Goal: Task Accomplishment & Management: Complete application form

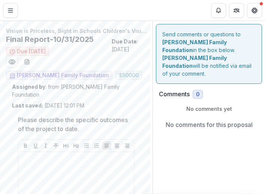
scroll to position [48, 0]
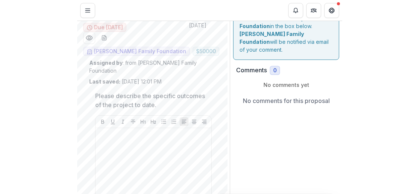
scroll to position [0, 0]
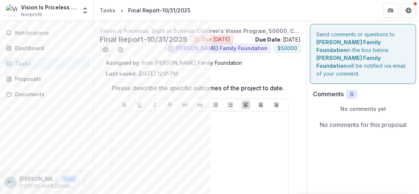
click at [21, 55] on div "Notifications Dashboard Tasks Proposals Documents" at bounding box center [46, 95] width 93 height 149
click at [22, 53] on link "Dashboard" at bounding box center [46, 48] width 87 height 12
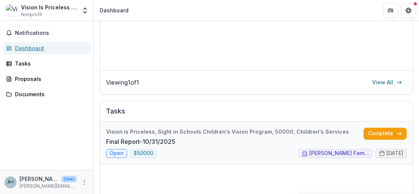
scroll to position [225, 0]
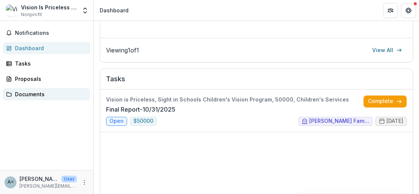
click at [29, 98] on link "Documents" at bounding box center [46, 94] width 87 height 12
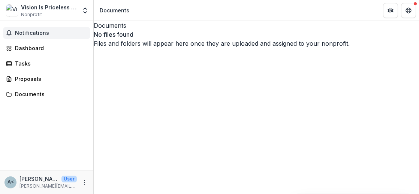
click at [35, 32] on span "Notifications" at bounding box center [51, 33] width 72 height 6
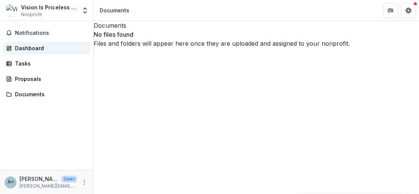
click at [31, 46] on div "Dashboard" at bounding box center [49, 48] width 69 height 8
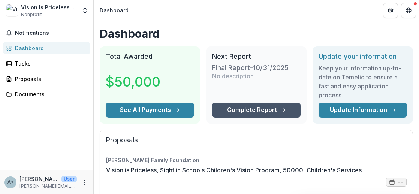
click at [265, 107] on link "Complete Report" at bounding box center [256, 110] width 88 height 15
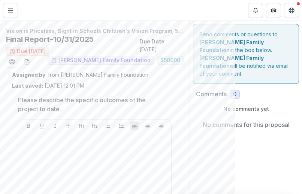
drag, startPoint x: 181, startPoint y: 203, endPoint x: 180, endPoint y: 213, distance: 9.8
click at [180, 194] on html "Skip to content Vision Is Priceless Council, Inc Nonprofit Nonprofits Vision is…" at bounding box center [151, 97] width 302 height 194
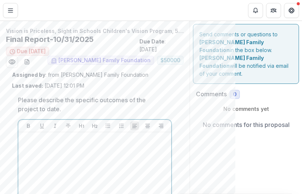
click at [126, 185] on div at bounding box center [94, 191] width 147 height 112
